Goal: Use online tool/utility: Utilize a website feature to perform a specific function

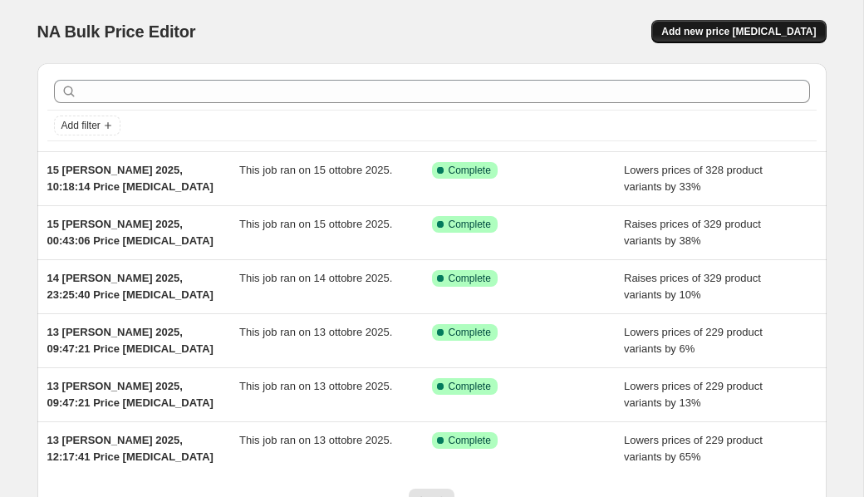
click at [712, 36] on span "Add new price change job" at bounding box center [738, 31] width 154 height 13
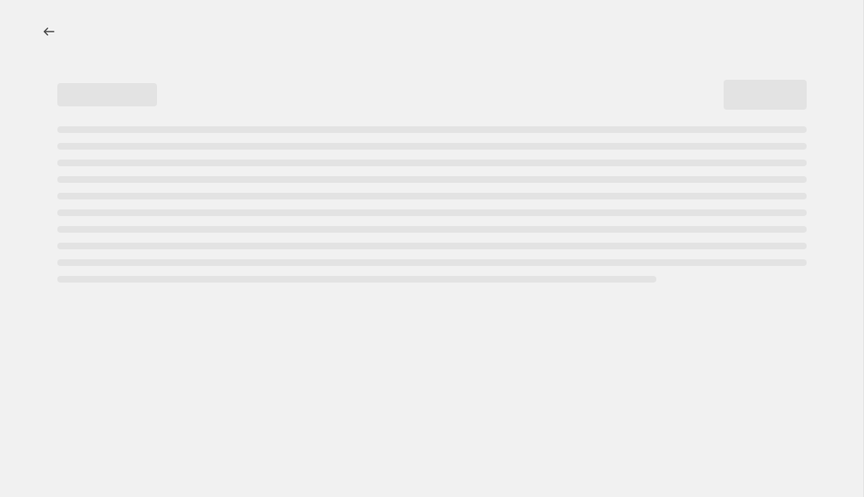
select select "percentage"
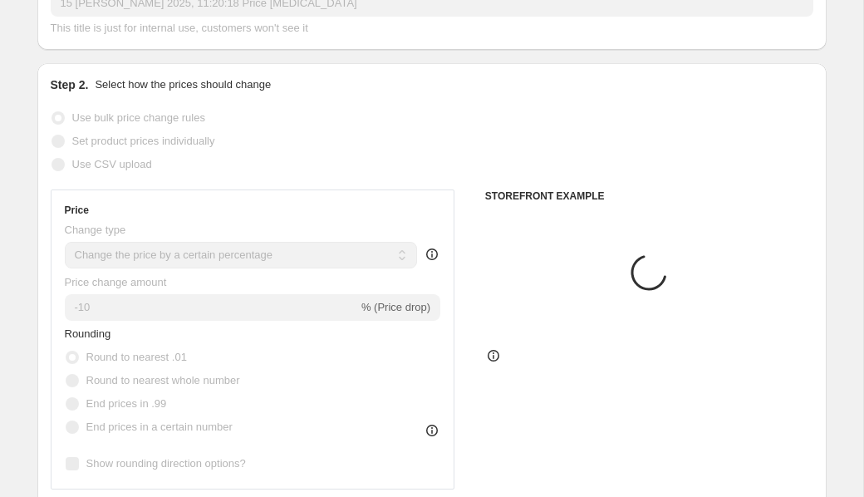
scroll to position [179, 0]
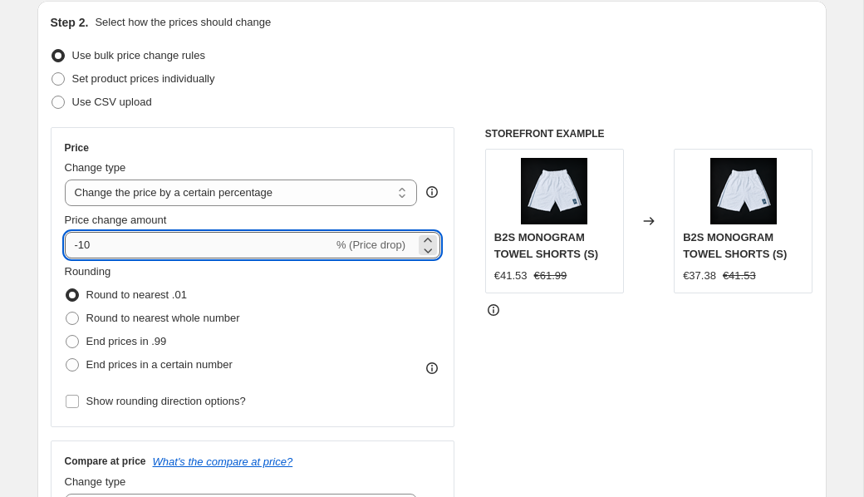
click at [150, 247] on input "-10" at bounding box center [199, 245] width 268 height 27
type input "-1"
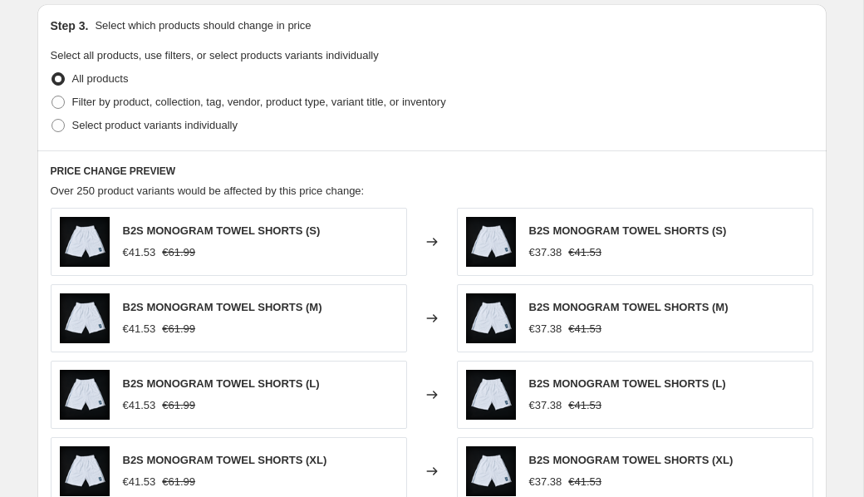
scroll to position [1164, 0]
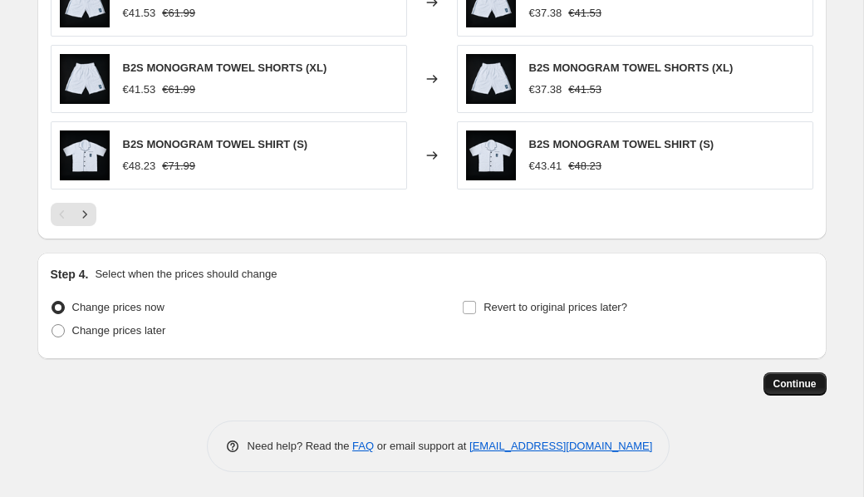
type input "25"
click at [781, 390] on span "Continue" at bounding box center [794, 383] width 43 height 13
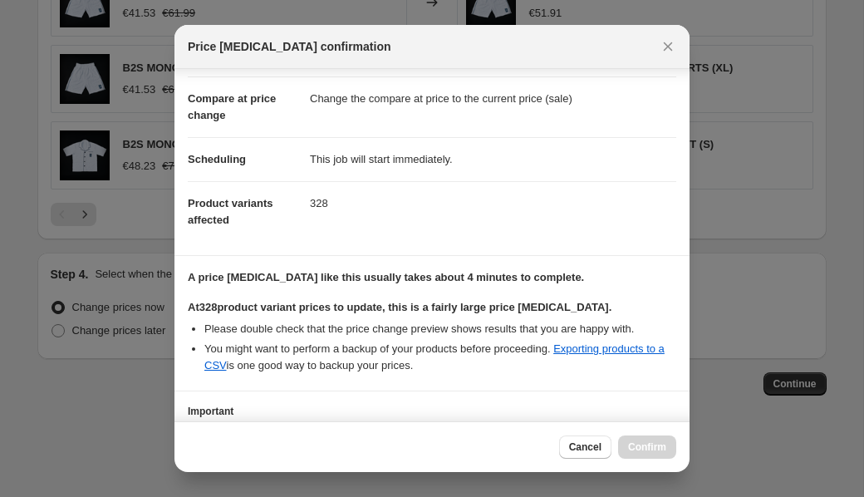
scroll to position [192, 0]
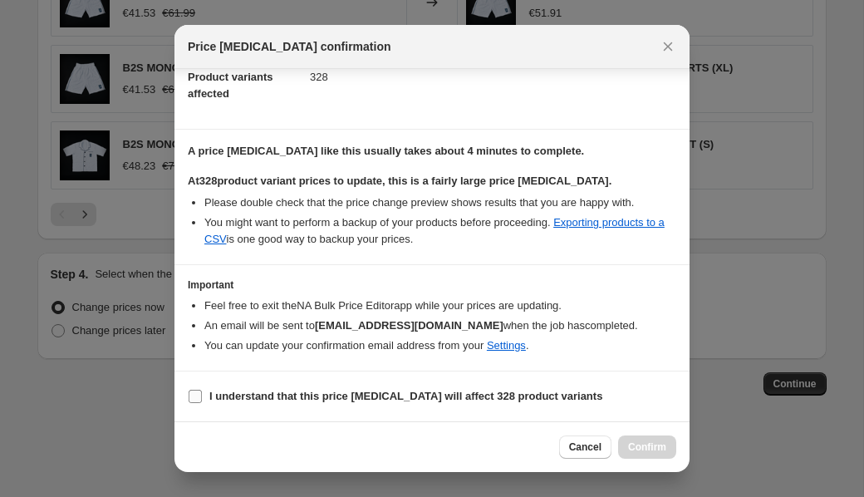
click at [203, 395] on label "I understand that this price change job will affect 328 product variants" at bounding box center [395, 396] width 414 height 23
click at [202, 395] on input "I understand that this price change job will affect 328 product variants" at bounding box center [195, 396] width 13 height 13
checkbox input "true"
click at [645, 446] on span "Confirm" at bounding box center [647, 446] width 38 height 13
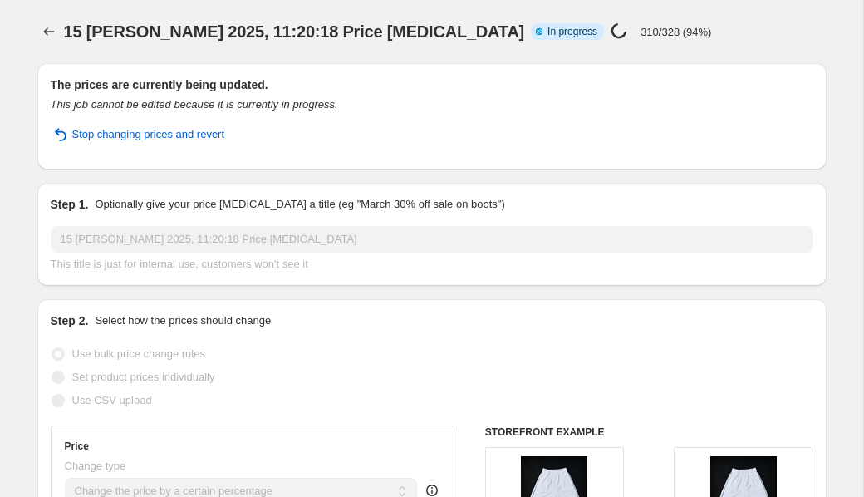
select select "percentage"
